Goal: Transaction & Acquisition: Book appointment/travel/reservation

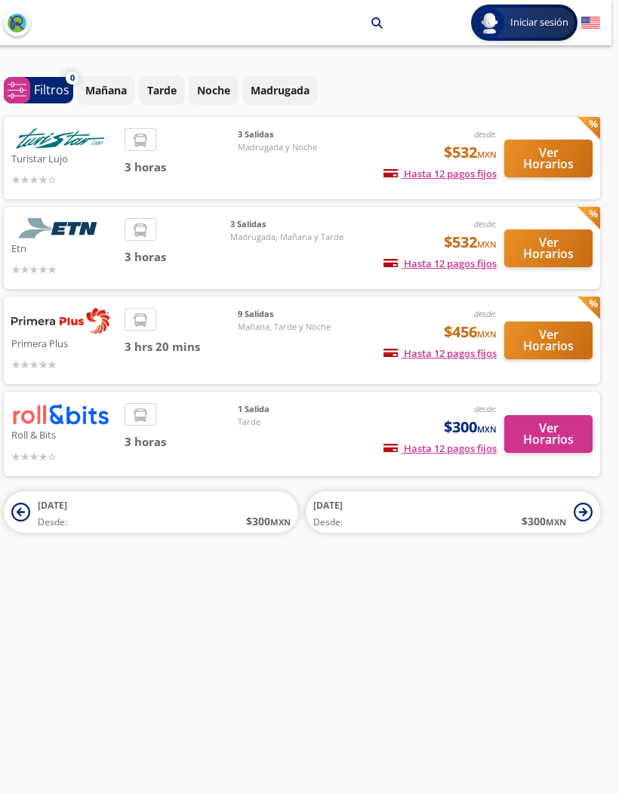
scroll to position [0, 8]
click at [574, 248] on button "Ver Horarios" at bounding box center [548, 249] width 88 height 38
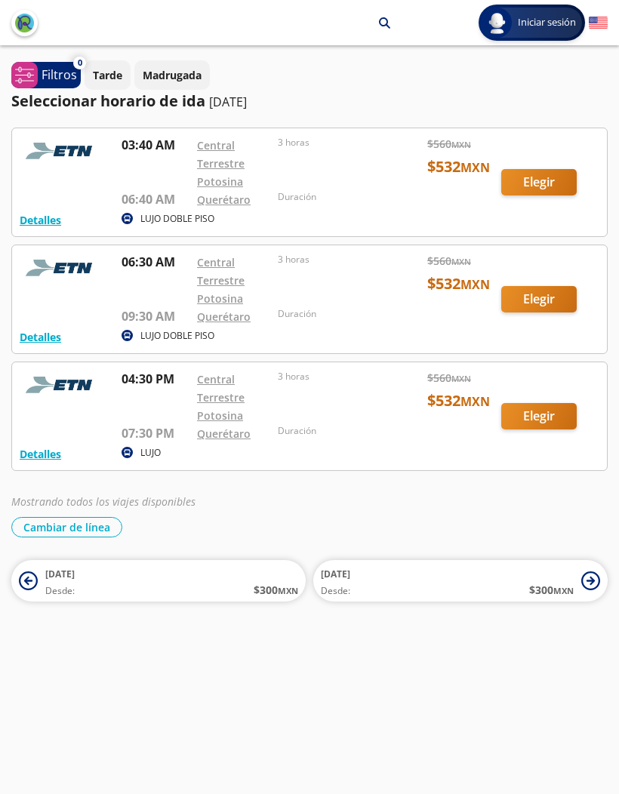
click at [51, 524] on button "Cambiar de línea" at bounding box center [66, 527] width 111 height 20
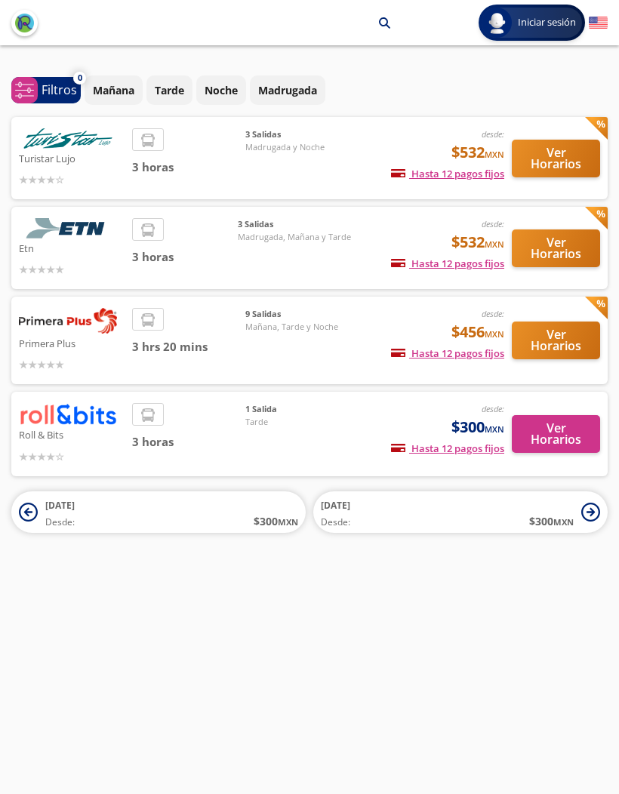
click at [54, 341] on p "Primera Plus" at bounding box center [72, 343] width 106 height 18
click at [569, 331] on button "Ver Horarios" at bounding box center [556, 341] width 88 height 38
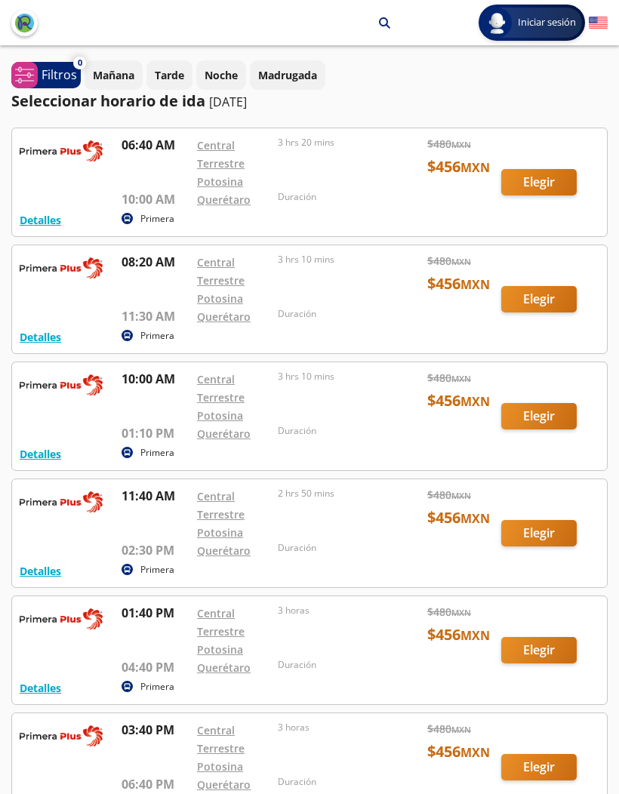
click at [20, 414] on div at bounding box center [309, 416] width 595 height 108
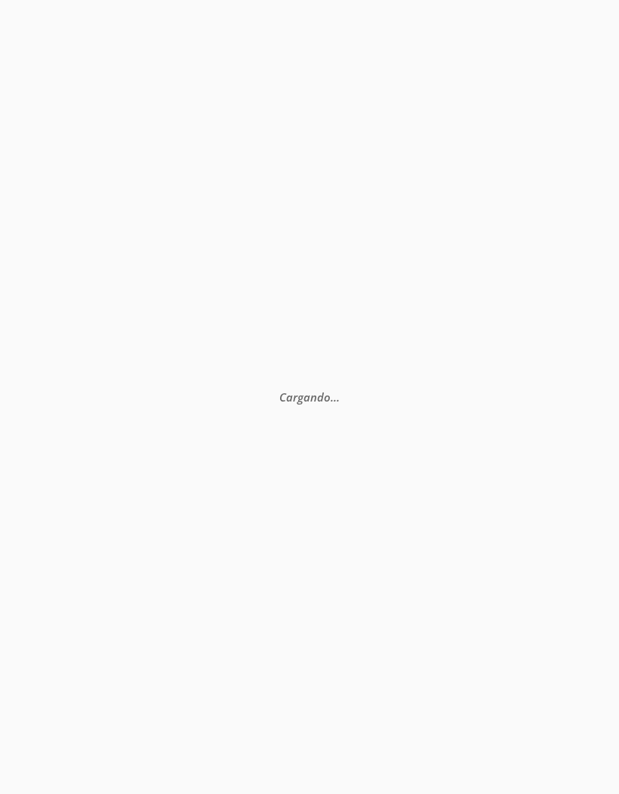
scroll to position [106, 0]
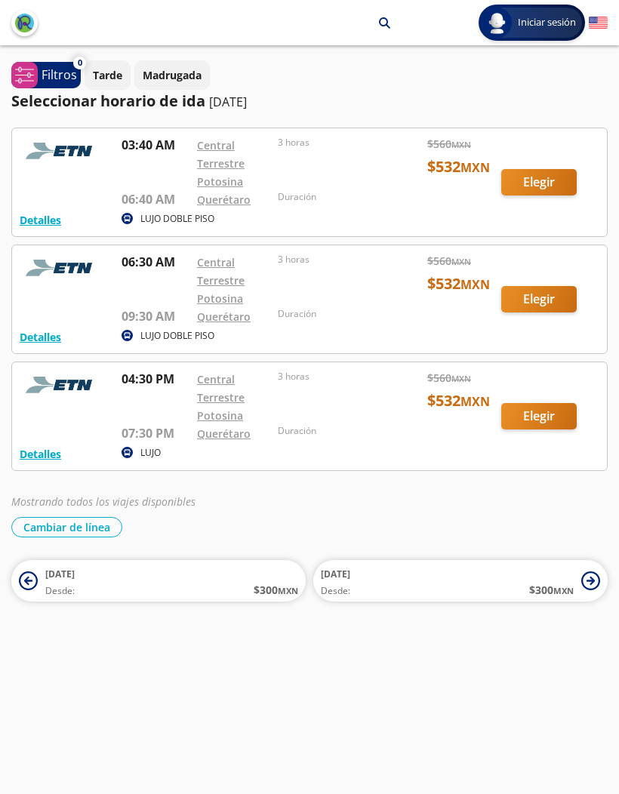
click at [54, 523] on button "Cambiar de línea" at bounding box center [66, 527] width 111 height 20
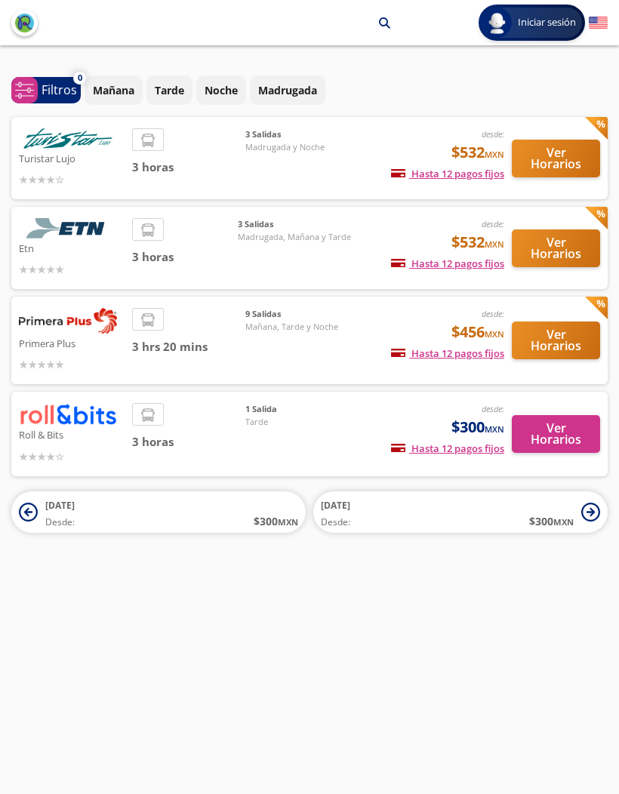
click at [541, 240] on button "Ver Horarios" at bounding box center [556, 249] width 88 height 38
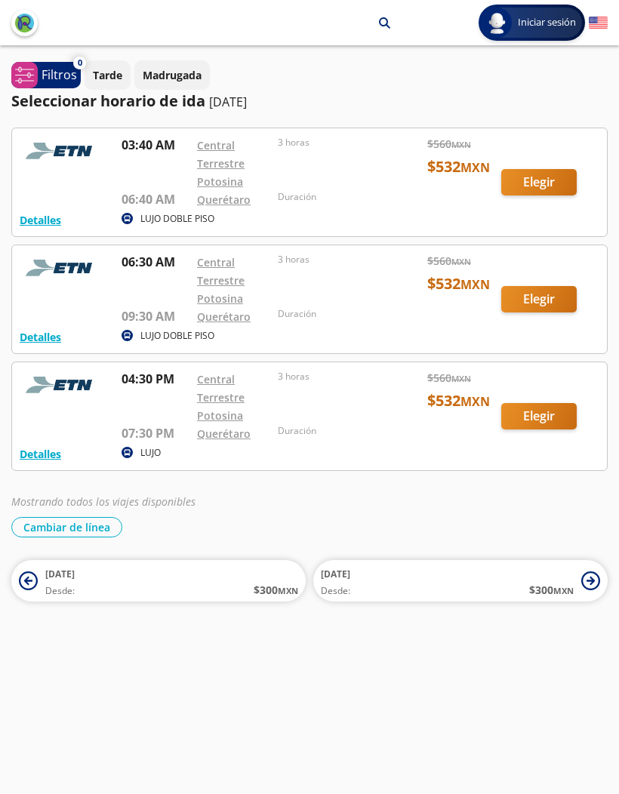
scroll to position [36, 0]
click at [564, 263] on div at bounding box center [309, 299] width 595 height 108
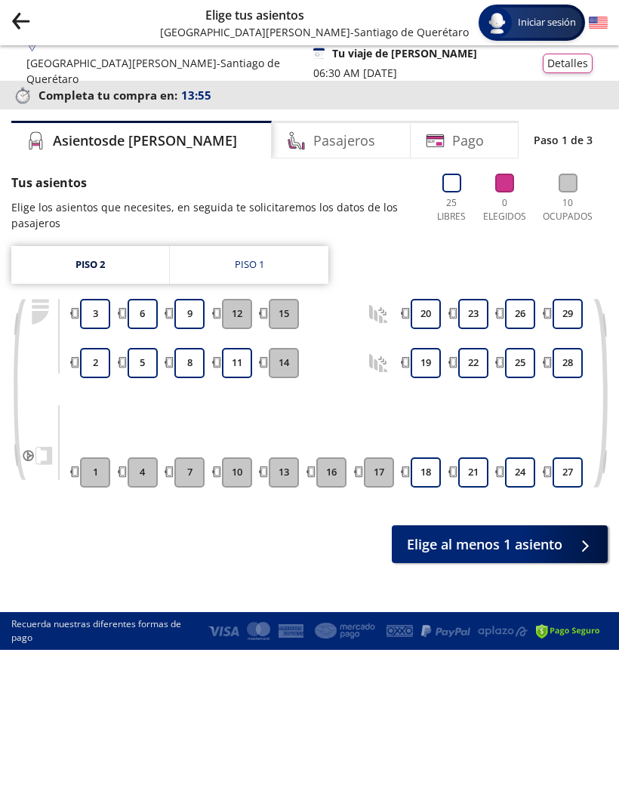
click at [305, 273] on link "Piso 1" at bounding box center [249, 265] width 159 height 38
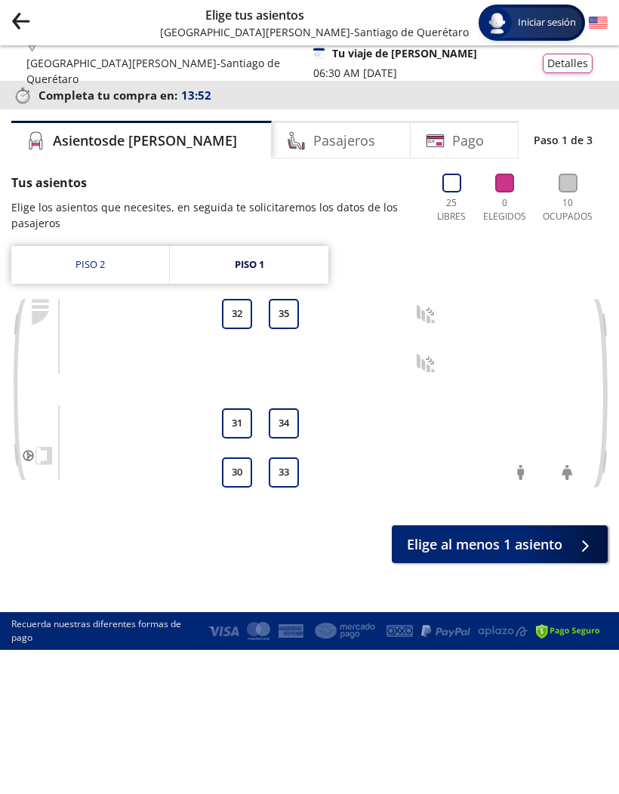
click at [526, 387] on div at bounding box center [521, 393] width 36 height 23
click at [52, 269] on link "Piso 2" at bounding box center [90, 265] width 158 height 38
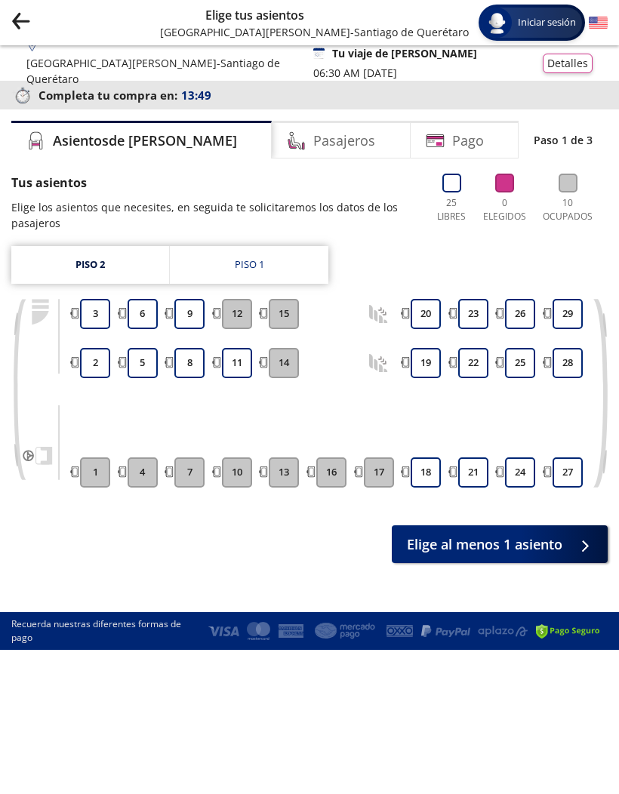
click at [322, 254] on link "Piso 1" at bounding box center [249, 265] width 159 height 38
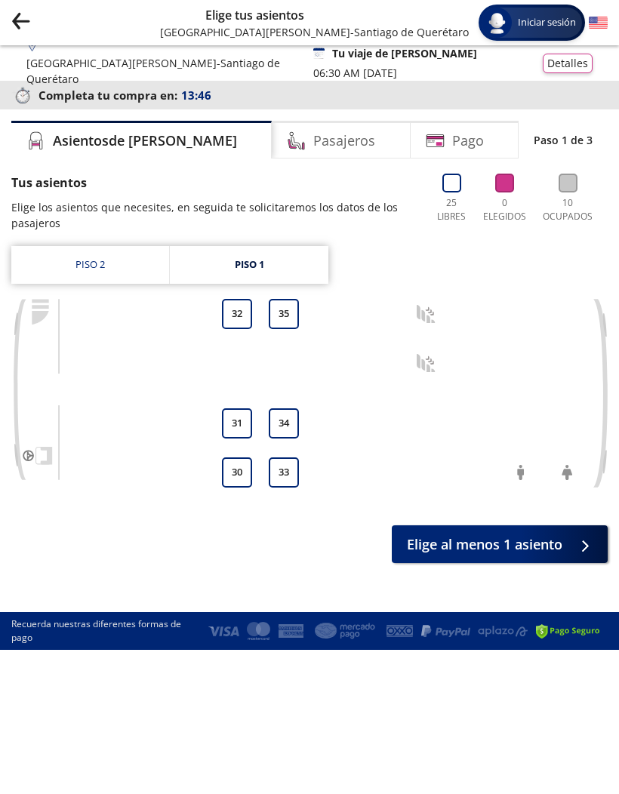
click at [57, 262] on link "Piso 2" at bounding box center [90, 265] width 158 height 38
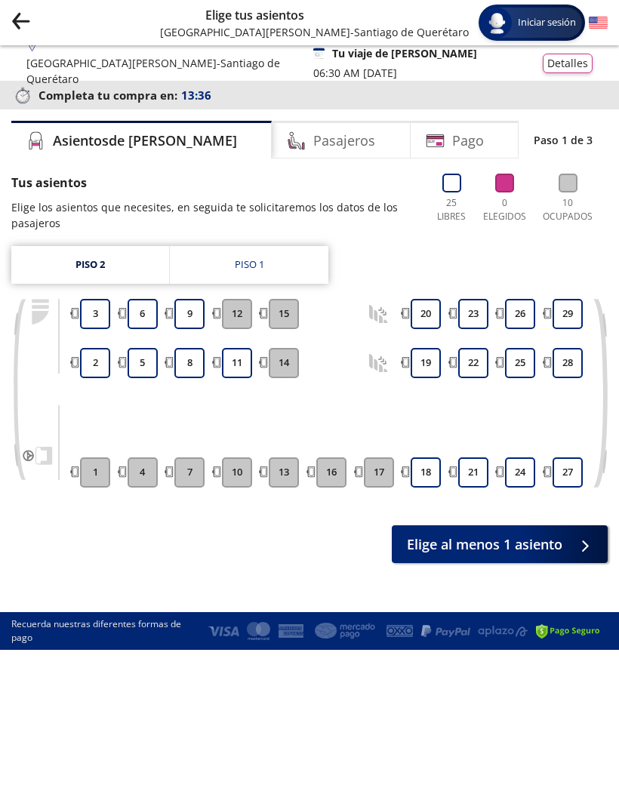
click at [91, 310] on button "3" at bounding box center [95, 314] width 30 height 30
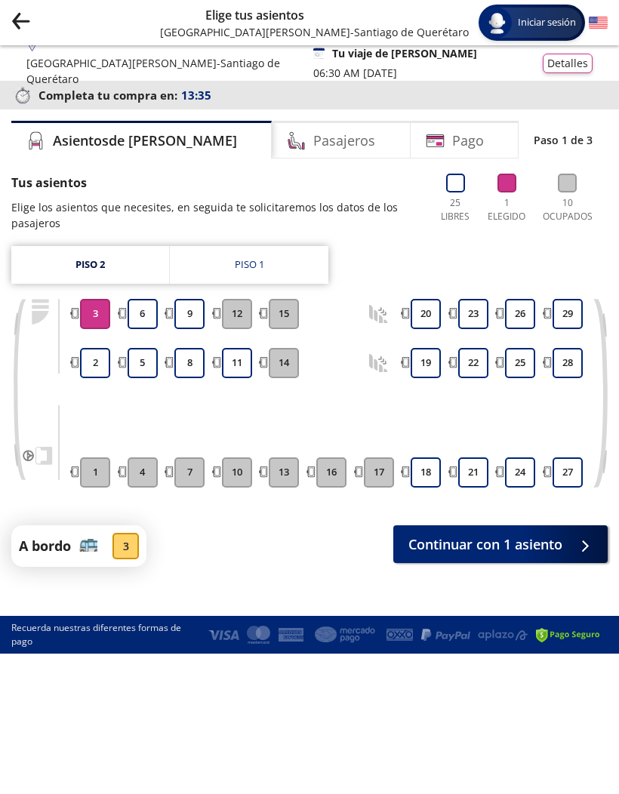
click at [91, 365] on button "2" at bounding box center [95, 363] width 30 height 30
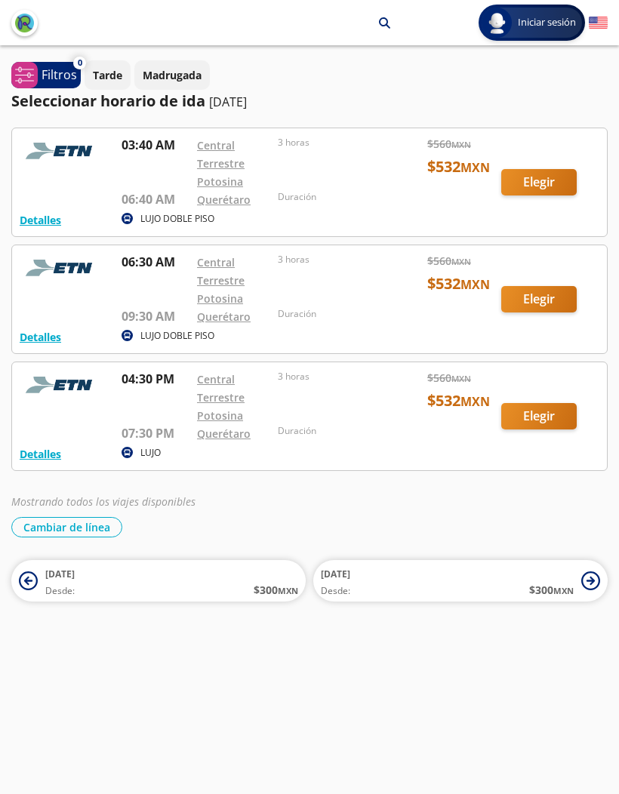
scroll to position [30, 0]
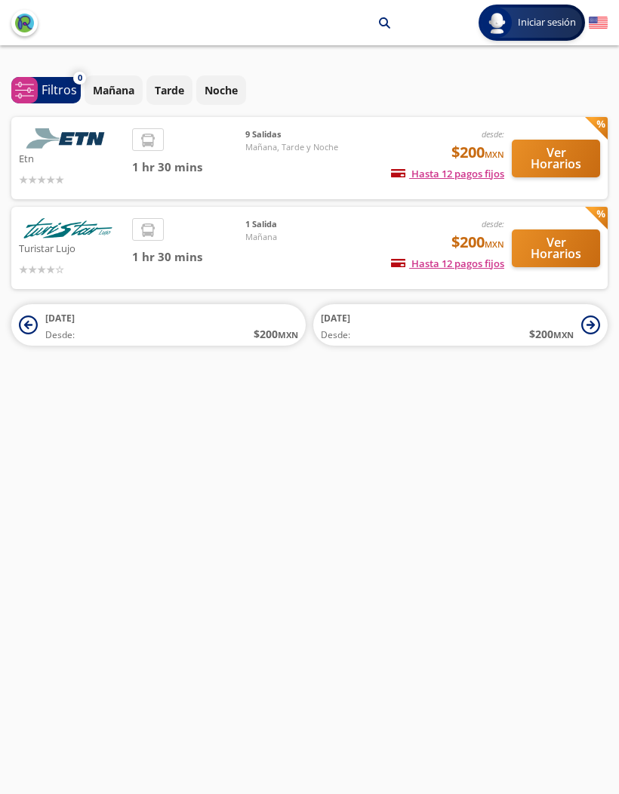
click at [390, 156] on div "desde: $200 MXN Hasta 12 pagos fijos Pagos fijos en compras mayores a $30 MXN, …" at bounding box center [432, 158] width 146 height 60
click at [568, 168] on button "Ver Horarios" at bounding box center [556, 159] width 88 height 38
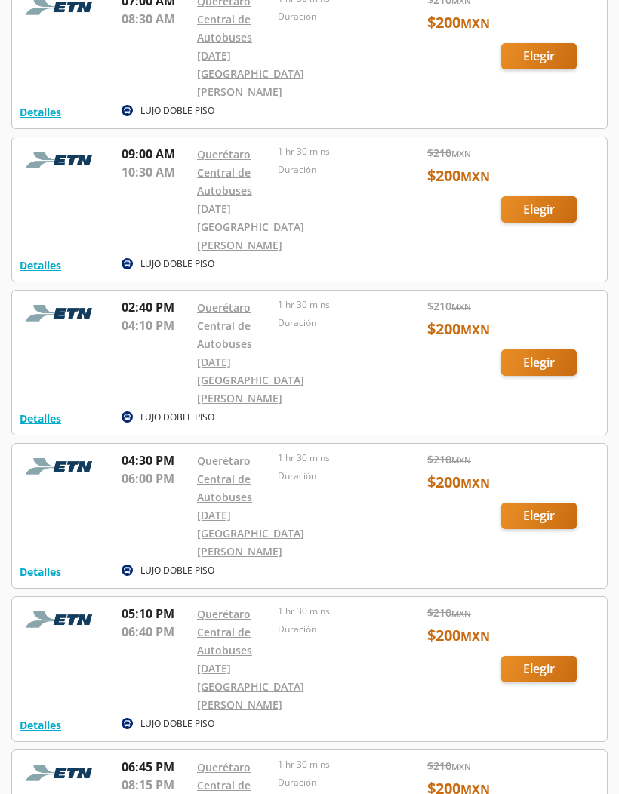
scroll to position [146, 0]
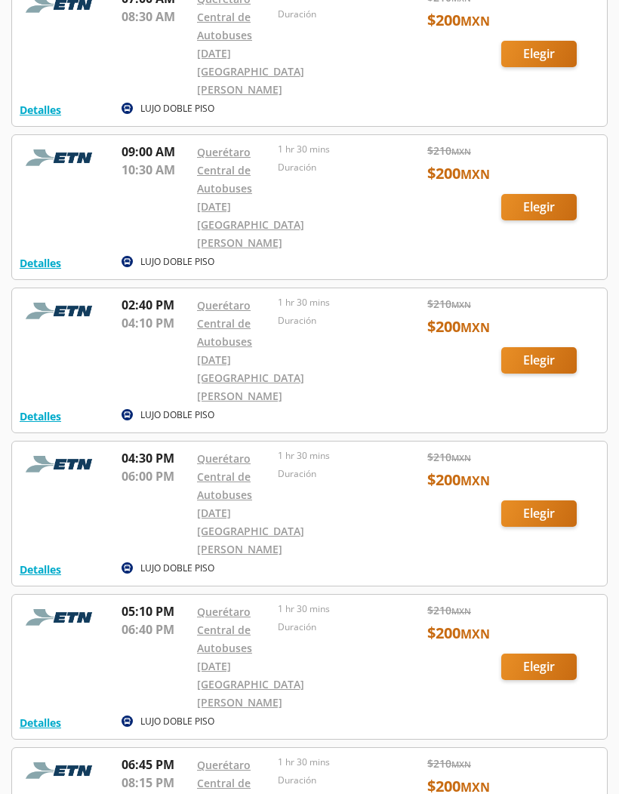
click at [570, 177] on div at bounding box center [309, 207] width 595 height 144
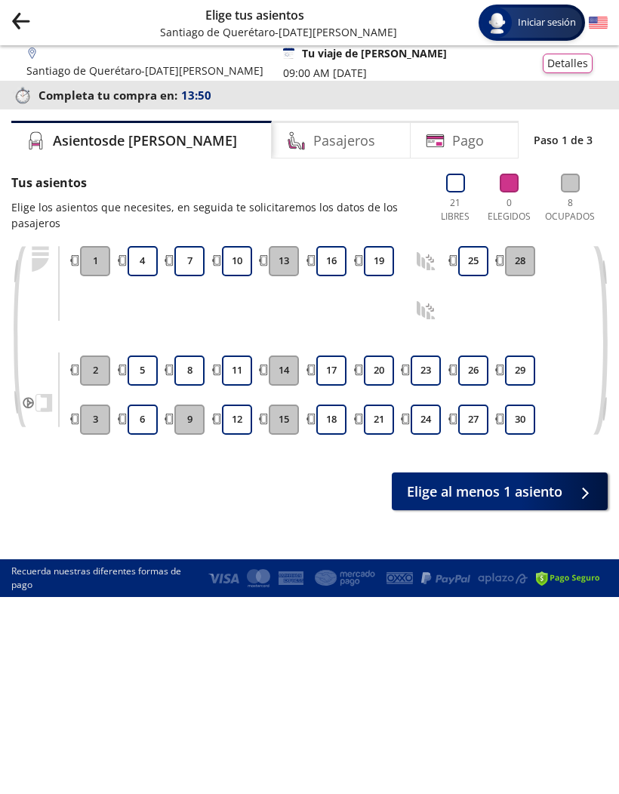
scroll to position [6, 0]
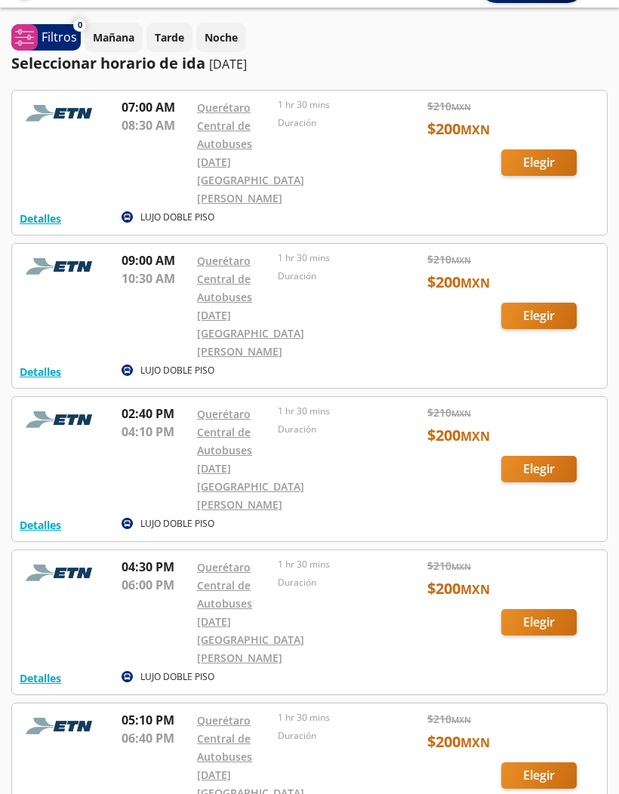
scroll to position [41, 0]
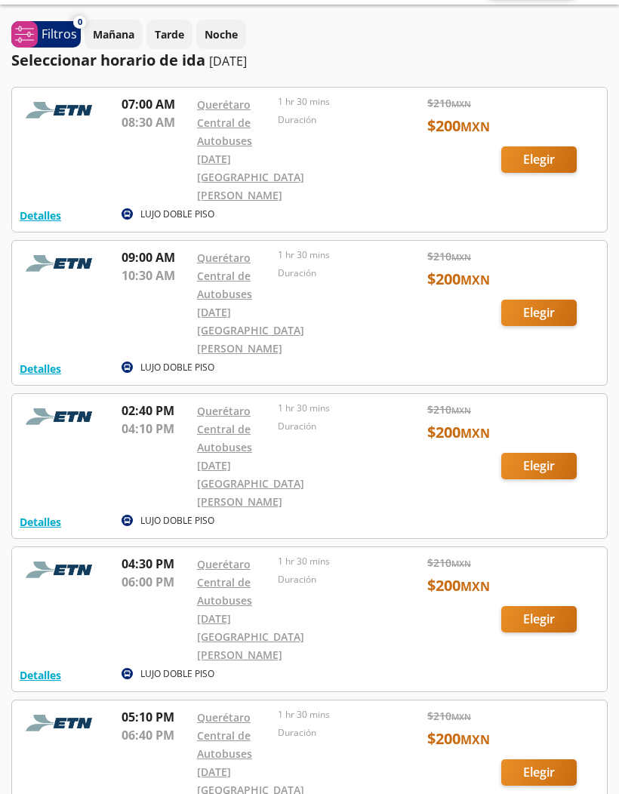
click at [552, 417] on div at bounding box center [309, 466] width 595 height 144
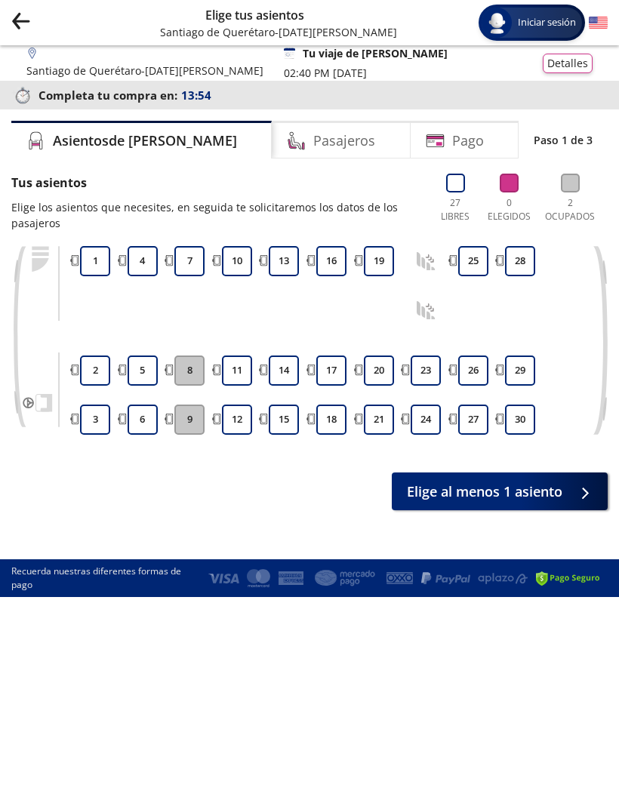
click at [336, 150] on div "Pasajeros" at bounding box center [341, 140] width 138 height 38
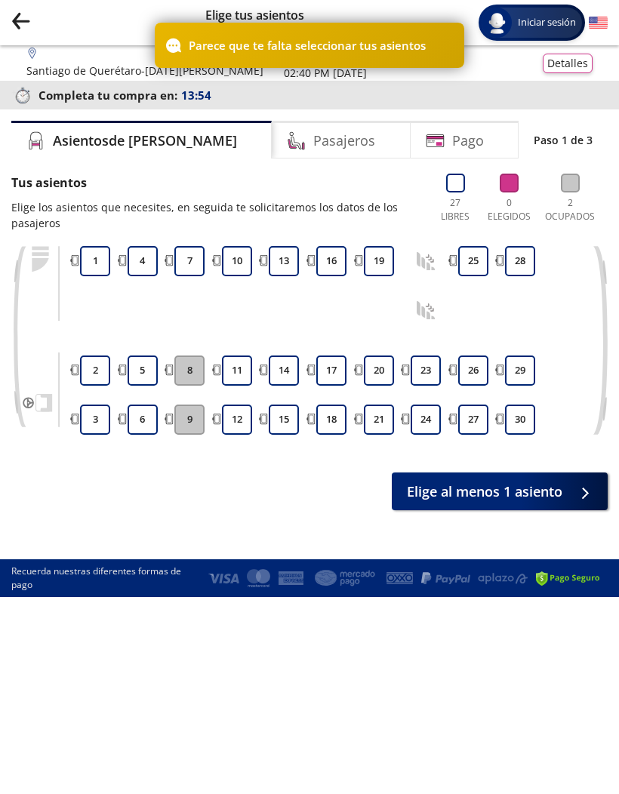
click at [356, 140] on div "Pasajeros" at bounding box center [341, 140] width 138 height 38
click at [363, 157] on div "Pasajeros" at bounding box center [341, 140] width 138 height 38
click at [288, 265] on button "13" at bounding box center [284, 261] width 30 height 30
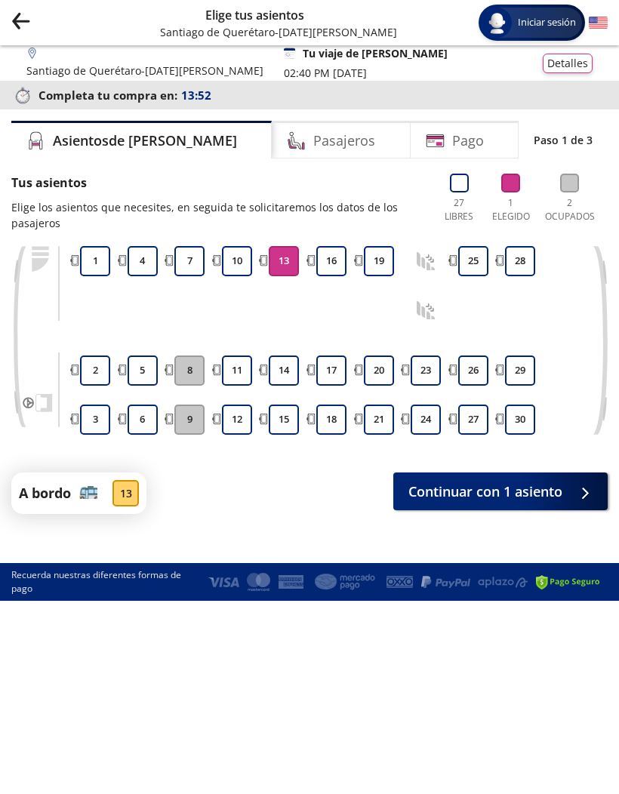
click at [359, 149] on div "Pasajeros" at bounding box center [341, 140] width 138 height 38
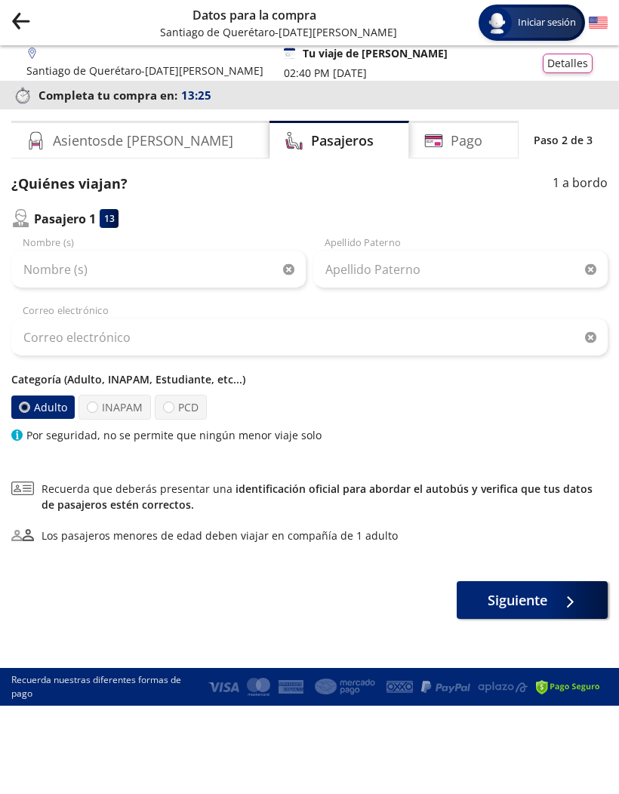
click at [22, 27] on icon "Group 9 Created with Sketch." at bounding box center [20, 20] width 19 height 19
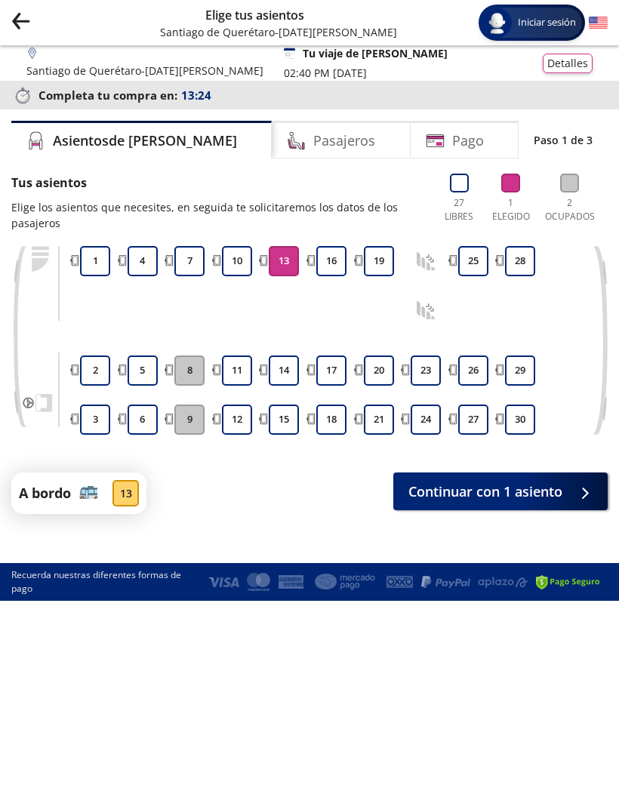
click at [27, 14] on icon "Group 9 Created with Sketch." at bounding box center [20, 20] width 19 height 19
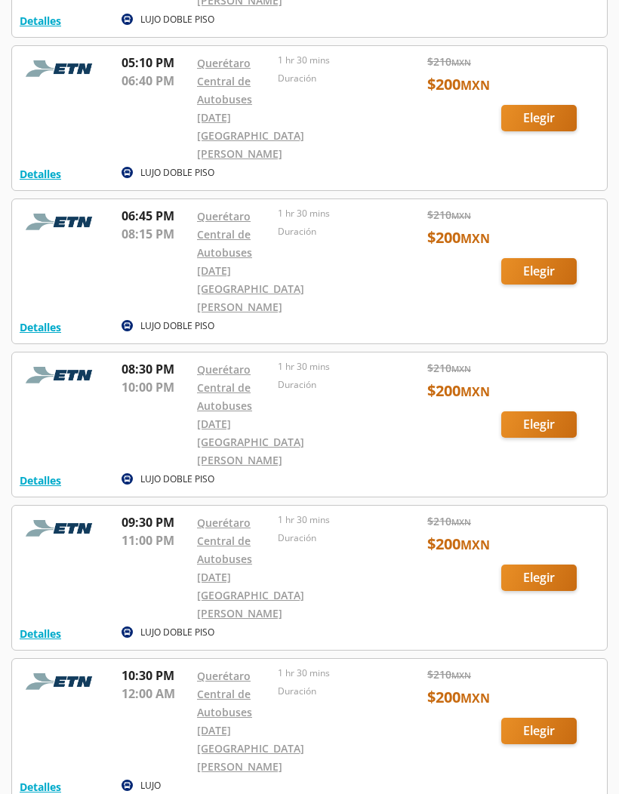
scroll to position [695, 0]
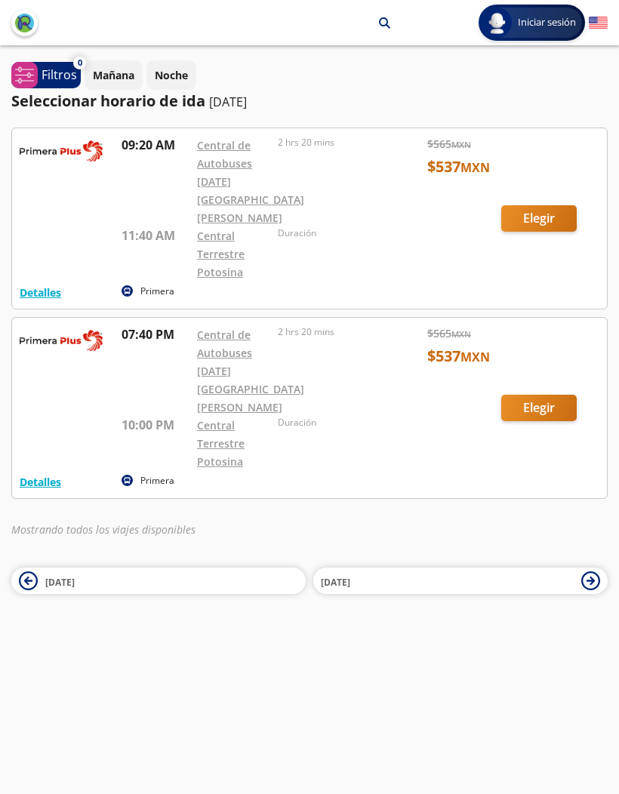
click at [435, 572] on span "[DATE]" at bounding box center [447, 581] width 253 height 18
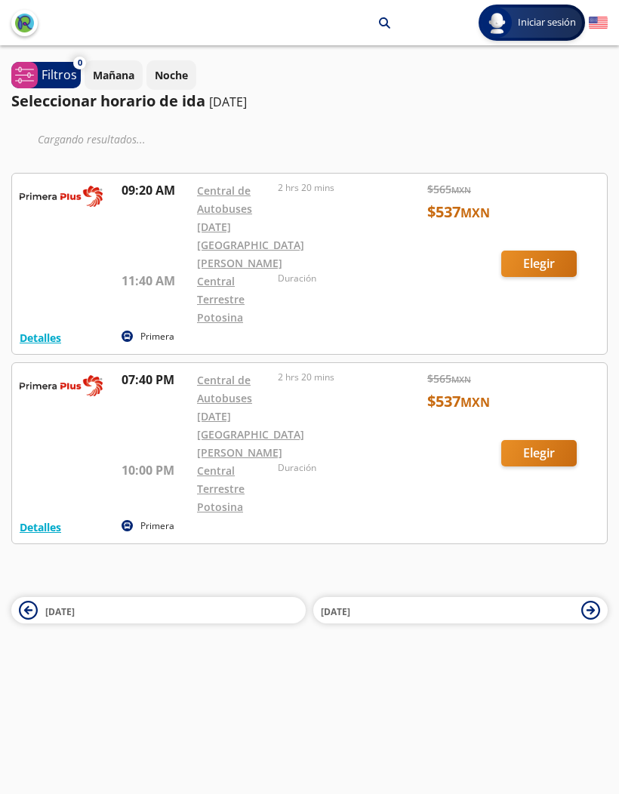
click at [438, 602] on span "[DATE]" at bounding box center [447, 611] width 253 height 18
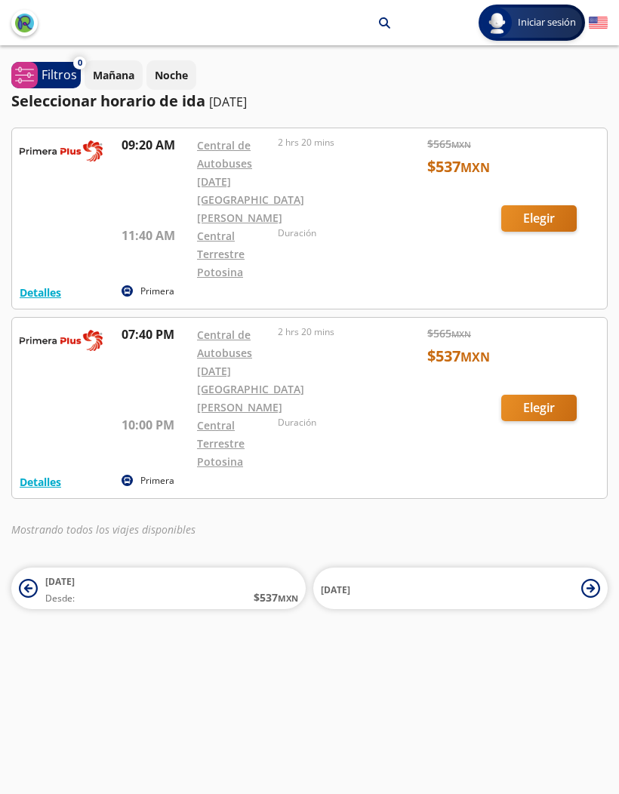
click at [7, 313] on div "0 system-uicons:filtering Filtros chevron [DATE] Noche Seleccionar horario de i…" at bounding box center [309, 334] width 619 height 549
